Goal: Task Accomplishment & Management: Use online tool/utility

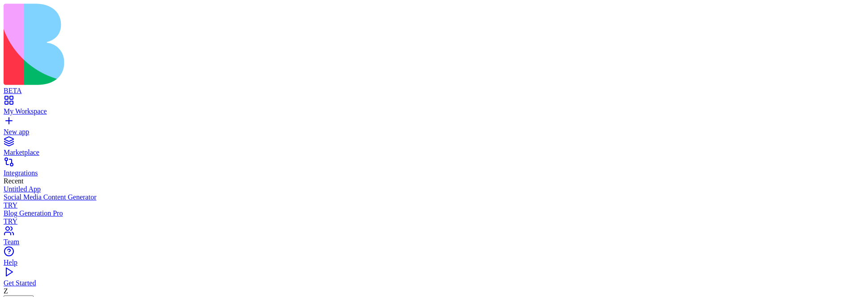
scroll to position [129, 0]
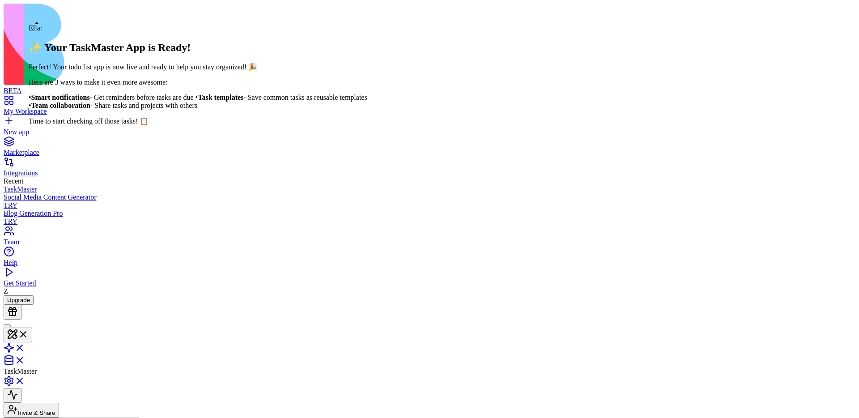
click at [7, 126] on div at bounding box center [7, 326] width 0 height 0
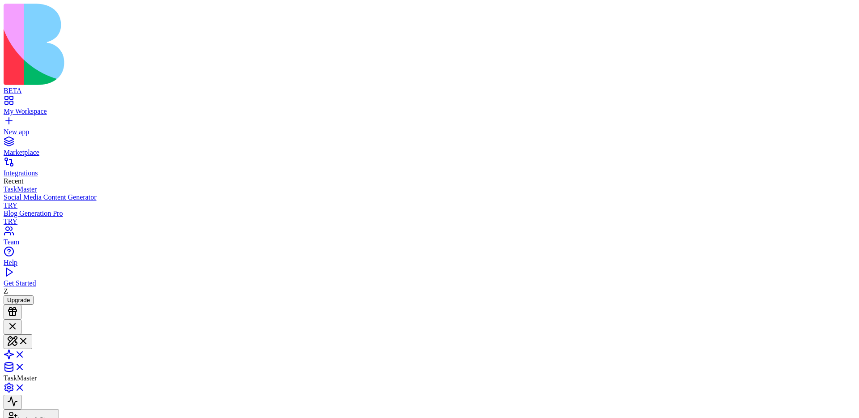
scroll to position [162, 0]
